Goal: Information Seeking & Learning: Learn about a topic

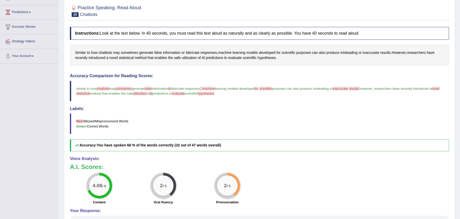
scroll to position [64, 0]
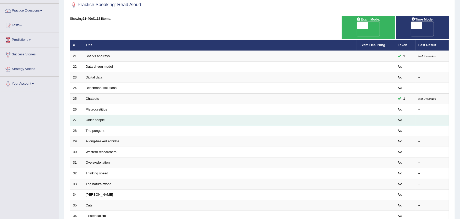
scroll to position [37, 0]
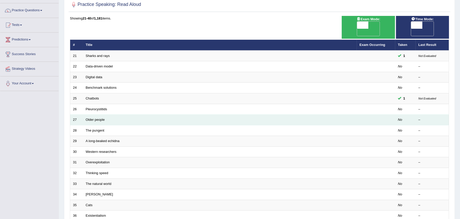
click at [195, 114] on td "Older people" at bounding box center [220, 119] width 274 height 11
click at [101, 117] on link "Older people" at bounding box center [95, 119] width 19 height 4
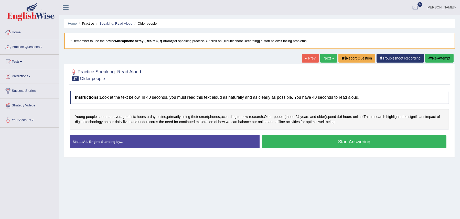
click at [339, 116] on span "4" at bounding box center [338, 116] width 2 height 5
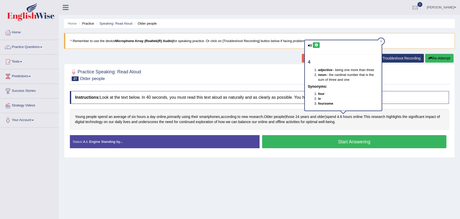
click at [256, 74] on div at bounding box center [259, 75] width 379 height 16
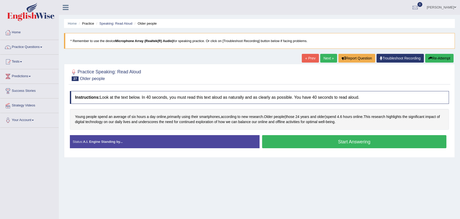
click at [303, 145] on button "Start Answering" at bounding box center [354, 141] width 184 height 13
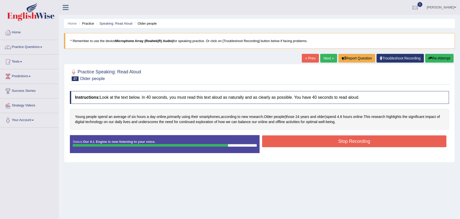
click at [341, 143] on button "Stop Recording" at bounding box center [354, 141] width 184 height 12
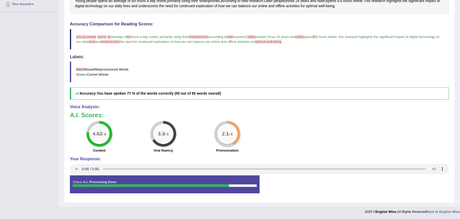
scroll to position [117, 0]
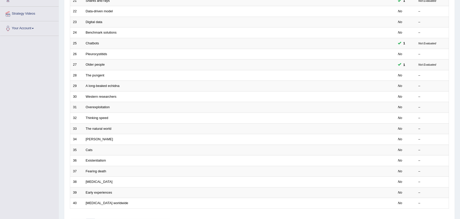
scroll to position [92, 0]
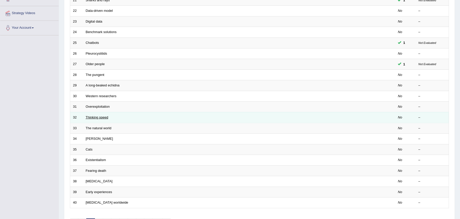
click at [96, 115] on link "Thinking speed" at bounding box center [97, 117] width 23 height 4
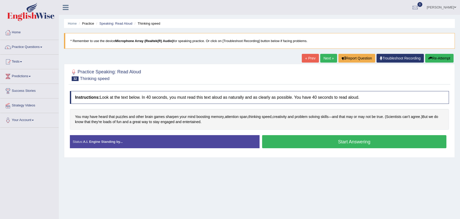
click at [342, 142] on button "Start Answering" at bounding box center [354, 141] width 184 height 13
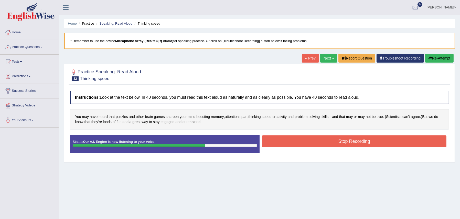
click at [342, 142] on button "Stop Recording" at bounding box center [354, 141] width 184 height 12
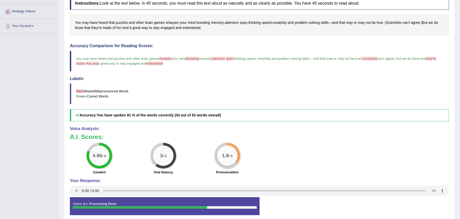
scroll to position [94, 0]
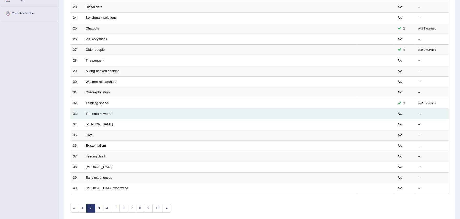
scroll to position [108, 0]
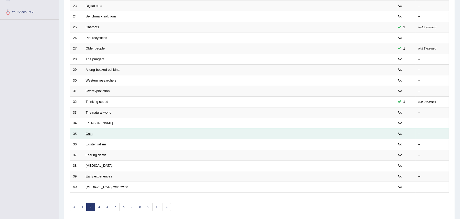
click at [88, 132] on link "Cats" at bounding box center [89, 134] width 7 height 4
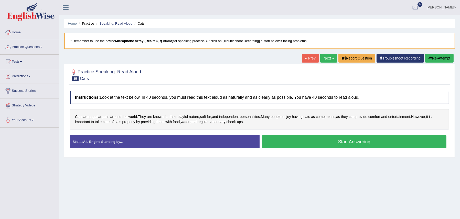
click at [331, 142] on button "Start Answering" at bounding box center [354, 141] width 184 height 13
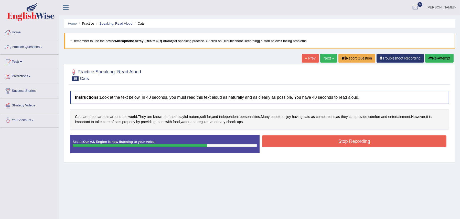
click at [331, 142] on button "Stop Recording" at bounding box center [354, 141] width 184 height 12
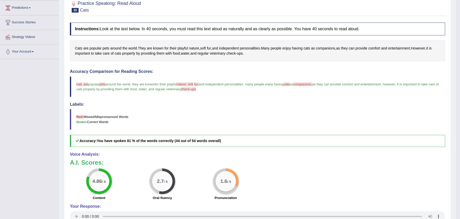
scroll to position [67, 0]
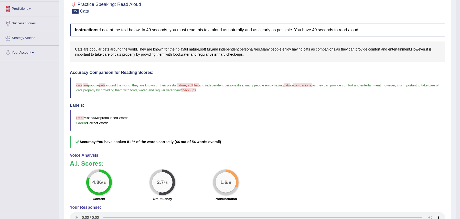
click at [199, 85] on span "fur," at bounding box center [196, 85] width 5 height 4
click at [210, 48] on span "fur" at bounding box center [209, 49] width 4 height 5
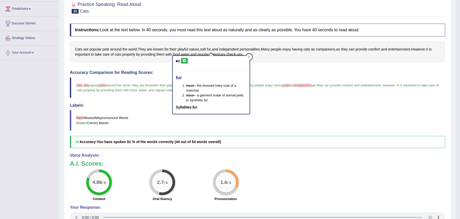
click at [185, 62] on icon at bounding box center [184, 60] width 4 height 3
click at [205, 48] on span "soft" at bounding box center [203, 49] width 6 height 5
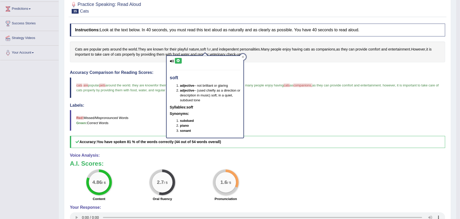
click at [211, 49] on span "fur" at bounding box center [209, 49] width 4 height 5
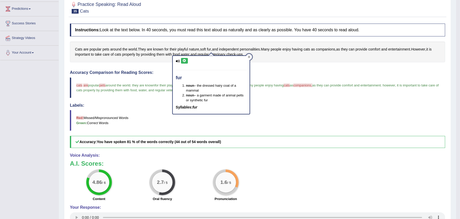
click at [250, 56] on div at bounding box center [249, 57] width 6 height 6
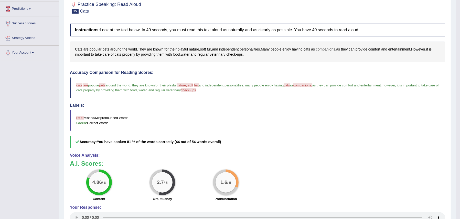
click at [327, 47] on span "companions" at bounding box center [325, 49] width 19 height 5
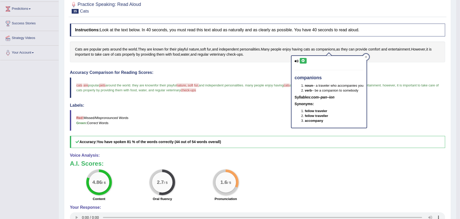
click at [302, 59] on icon at bounding box center [303, 60] width 4 height 3
click at [364, 57] on div at bounding box center [366, 57] width 6 height 6
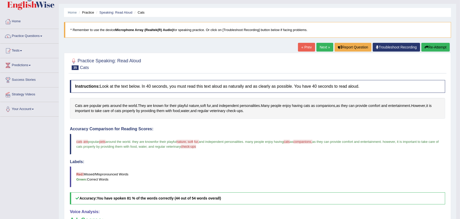
scroll to position [0, 0]
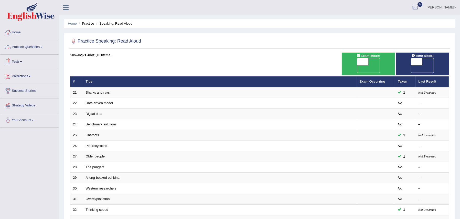
click at [38, 47] on link "Practice Questions" at bounding box center [29, 46] width 58 height 13
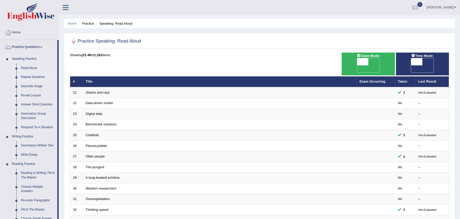
click at [34, 77] on link "Repeat Sentence" at bounding box center [38, 76] width 39 height 9
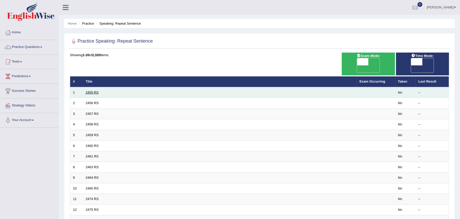
click at [94, 90] on link "2455 RS" at bounding box center [92, 92] width 13 height 4
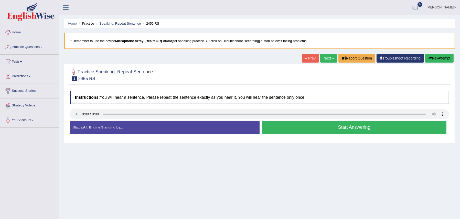
click at [368, 130] on button "Start Answering" at bounding box center [354, 127] width 184 height 13
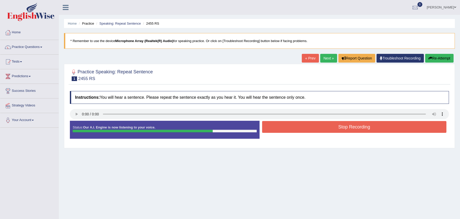
click at [277, 122] on button "Stop Recording" at bounding box center [354, 127] width 184 height 12
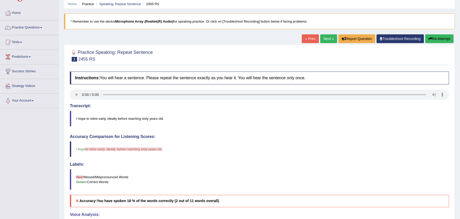
scroll to position [17, 0]
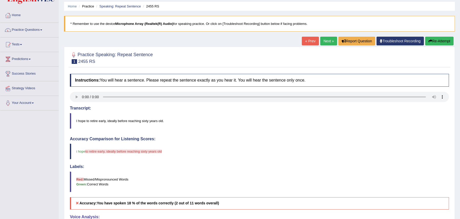
click at [434, 38] on button "Re-Attempt" at bounding box center [439, 41] width 28 height 9
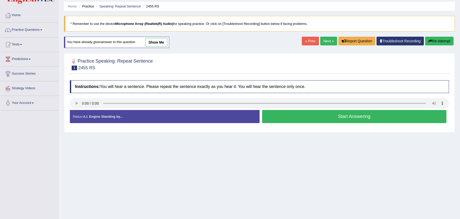
click at [342, 114] on button "Start Answering" at bounding box center [354, 116] width 184 height 13
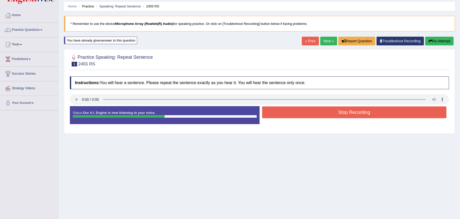
click at [342, 114] on button "Stop Recording" at bounding box center [354, 112] width 184 height 12
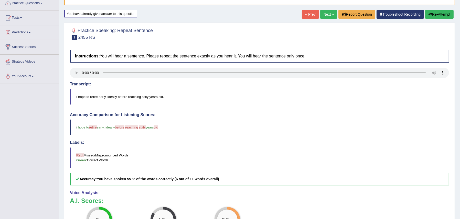
scroll to position [16, 0]
